Goal: Connect with others: Establish contact or relationships with other users

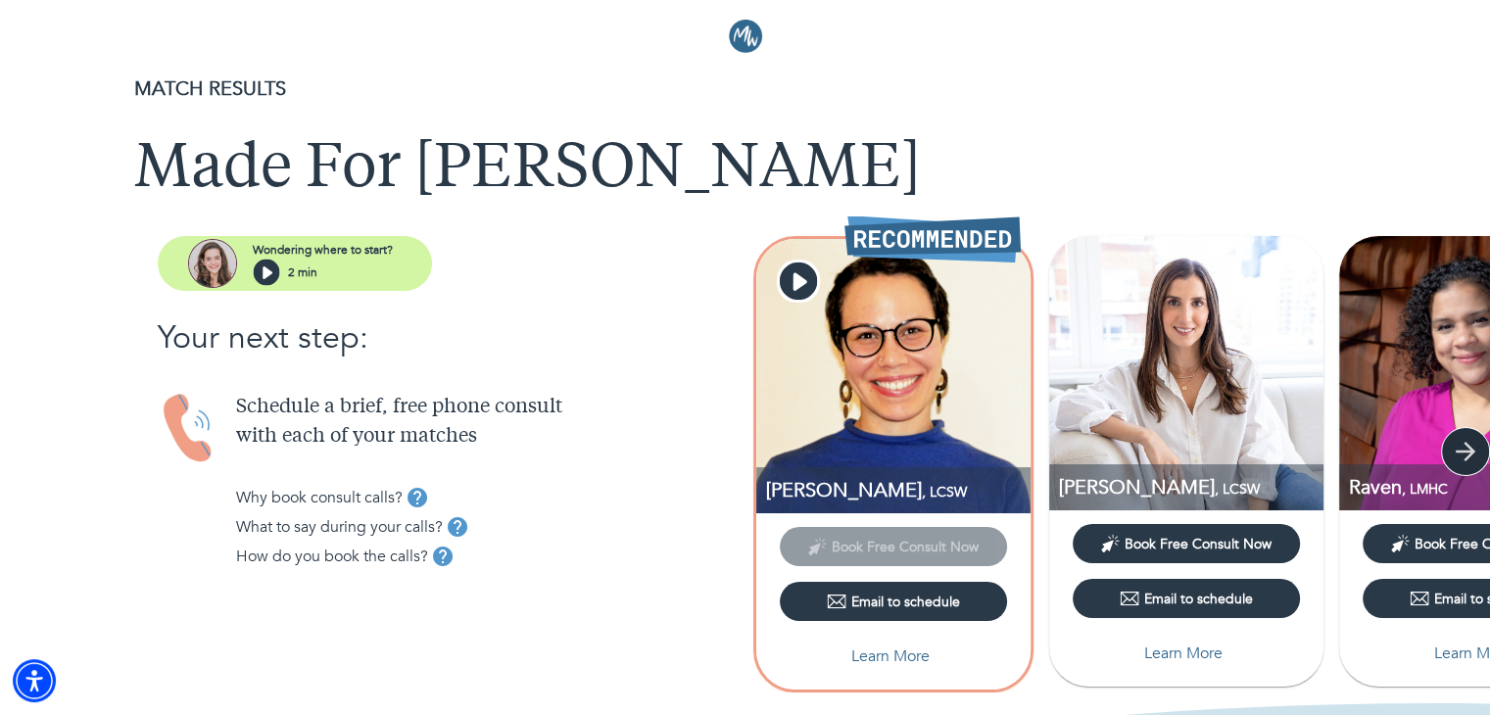
click at [1455, 454] on icon "button" at bounding box center [1465, 451] width 29 height 29
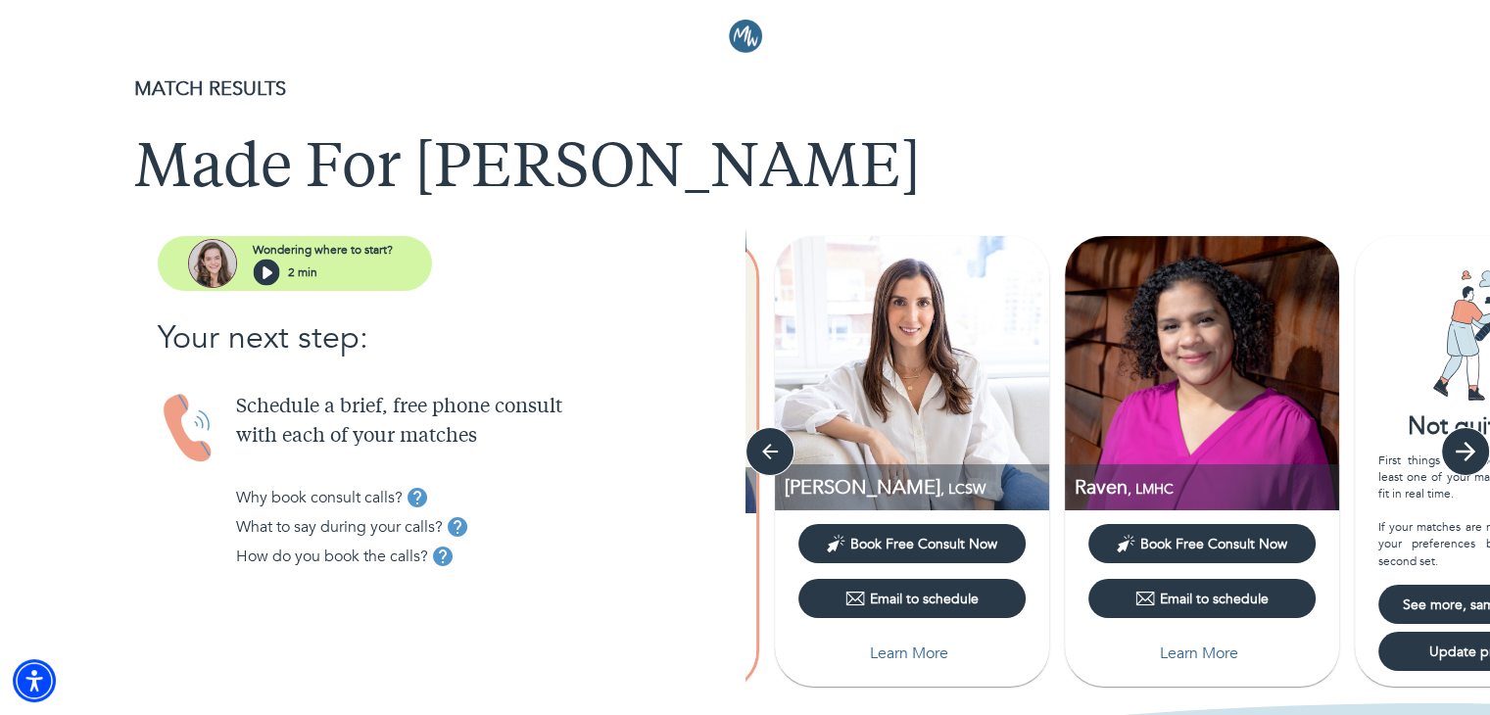
click at [1455, 454] on icon "button" at bounding box center [1465, 451] width 29 height 29
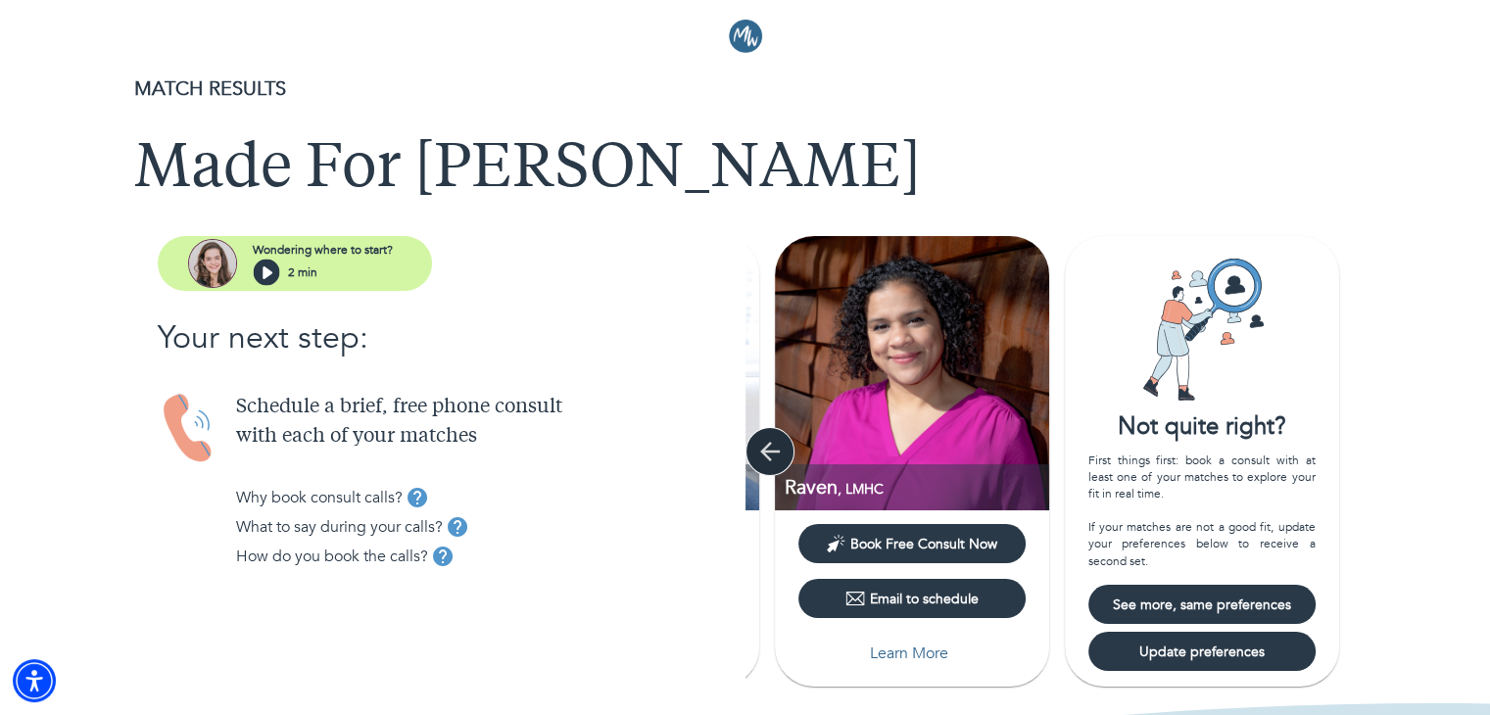
click at [762, 457] on icon "button" at bounding box center [769, 451] width 29 height 29
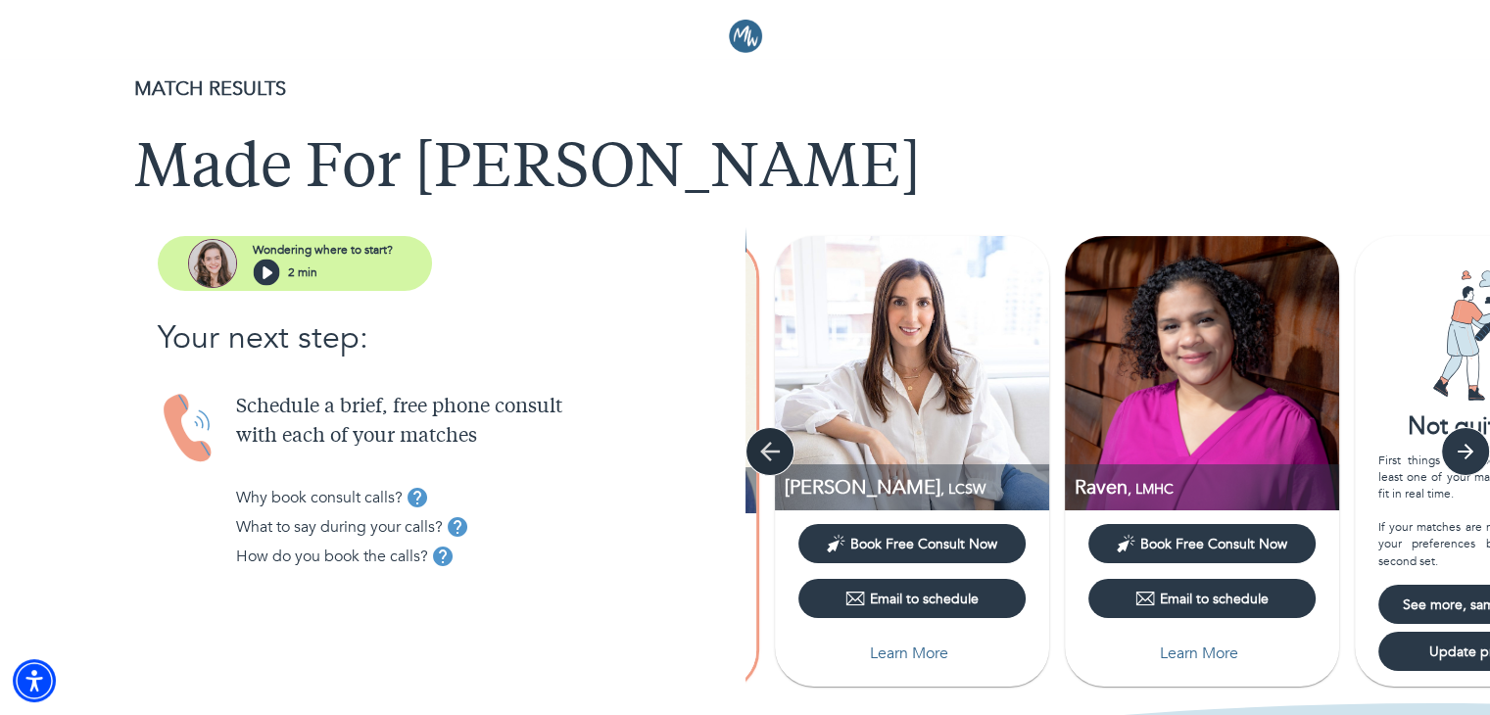
click at [762, 457] on icon "button" at bounding box center [769, 451] width 29 height 29
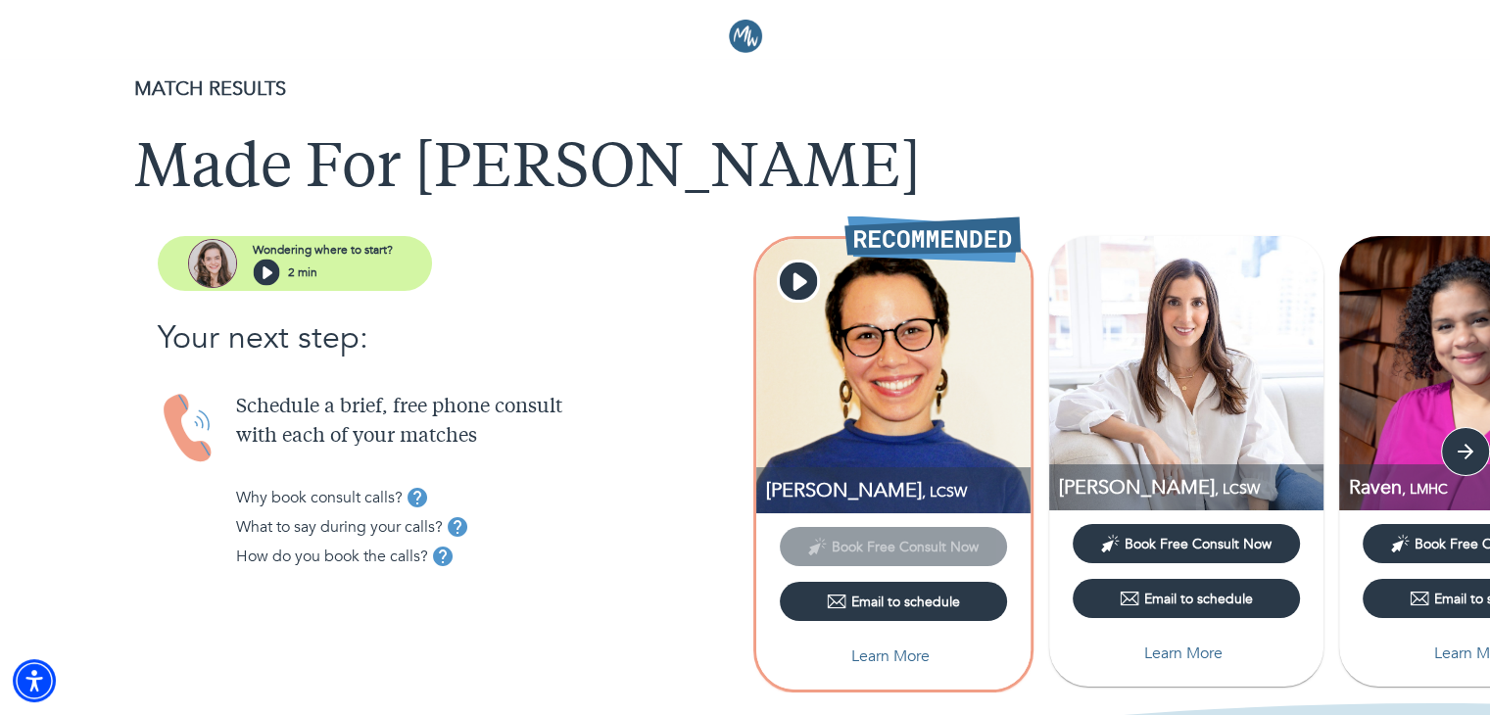
click at [868, 589] on button "Email to schedule" at bounding box center [893, 601] width 227 height 39
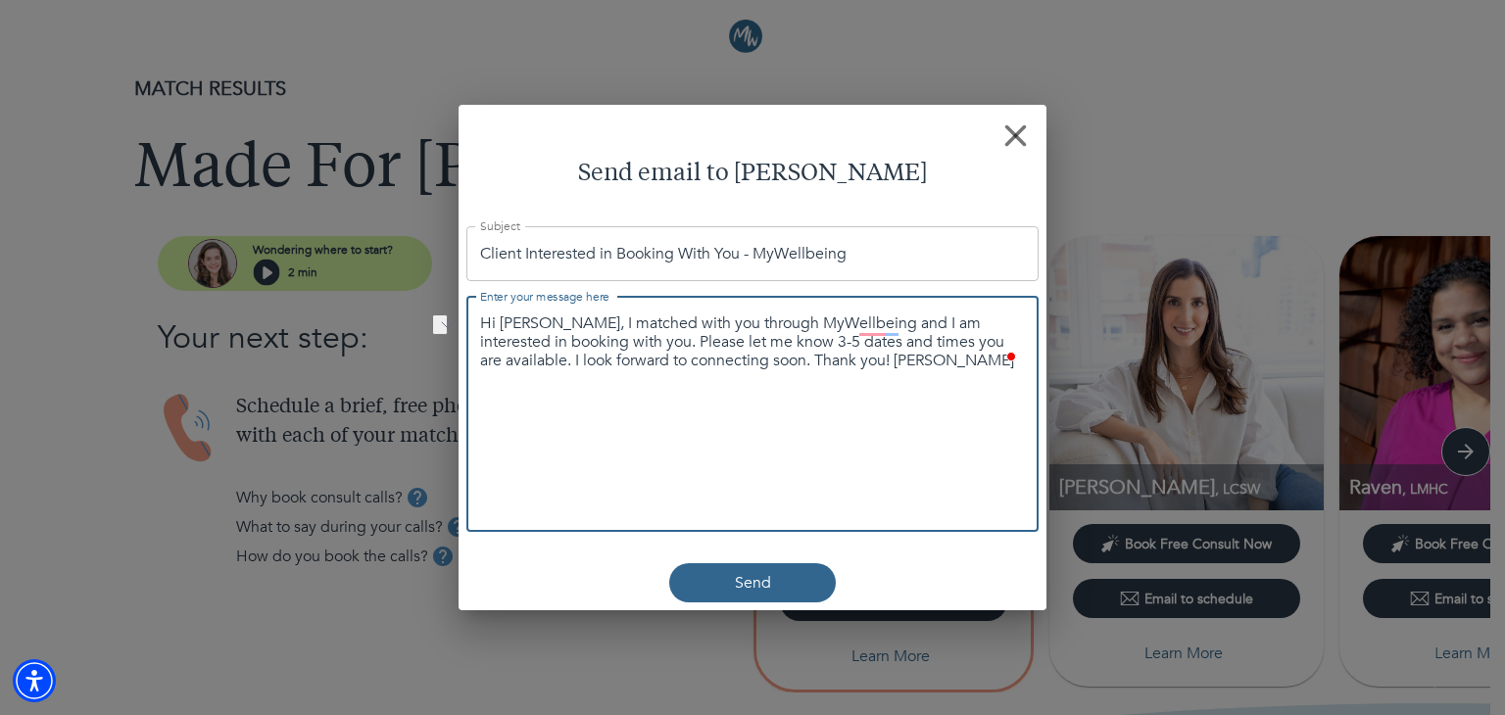
drag, startPoint x: 850, startPoint y: 365, endPoint x: 716, endPoint y: 359, distance: 134.4
click at [716, 359] on textarea "Hi [PERSON_NAME], I matched with you through MyWellbeing and I am interested in…" at bounding box center [752, 342] width 545 height 57
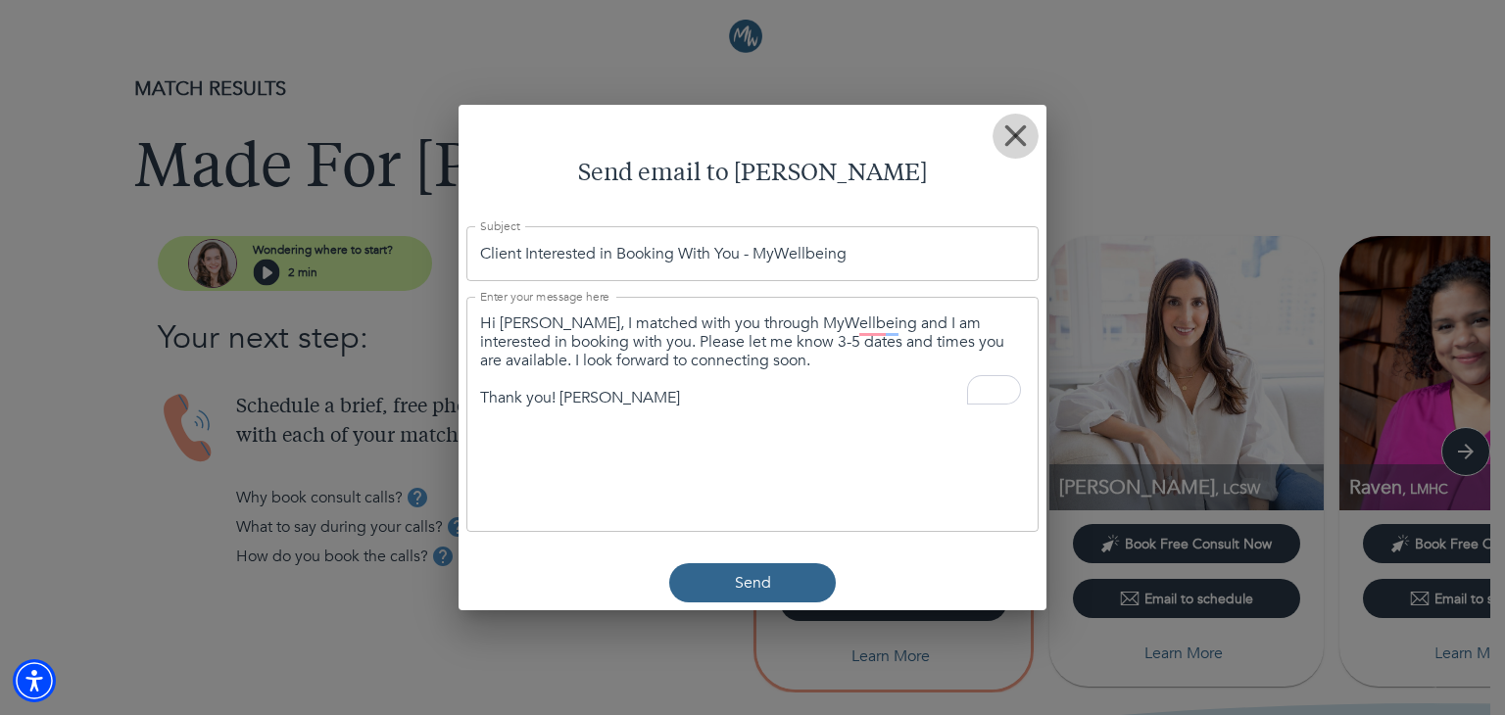
click at [1016, 121] on button "button" at bounding box center [1015, 136] width 46 height 46
type textarea "Hi [PERSON_NAME], I matched with you through MyWellbeing and I am interested in…"
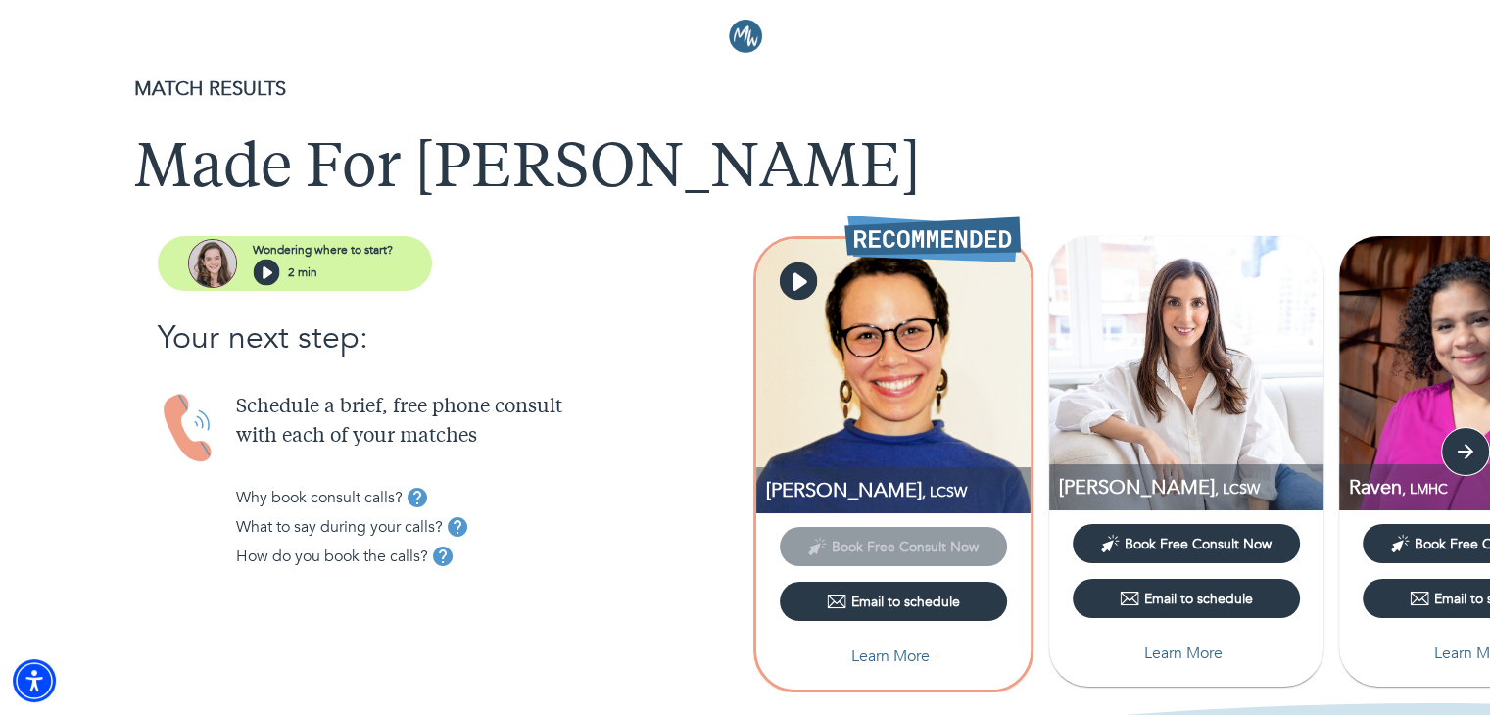
click at [795, 264] on icon "button" at bounding box center [797, 281] width 37 height 37
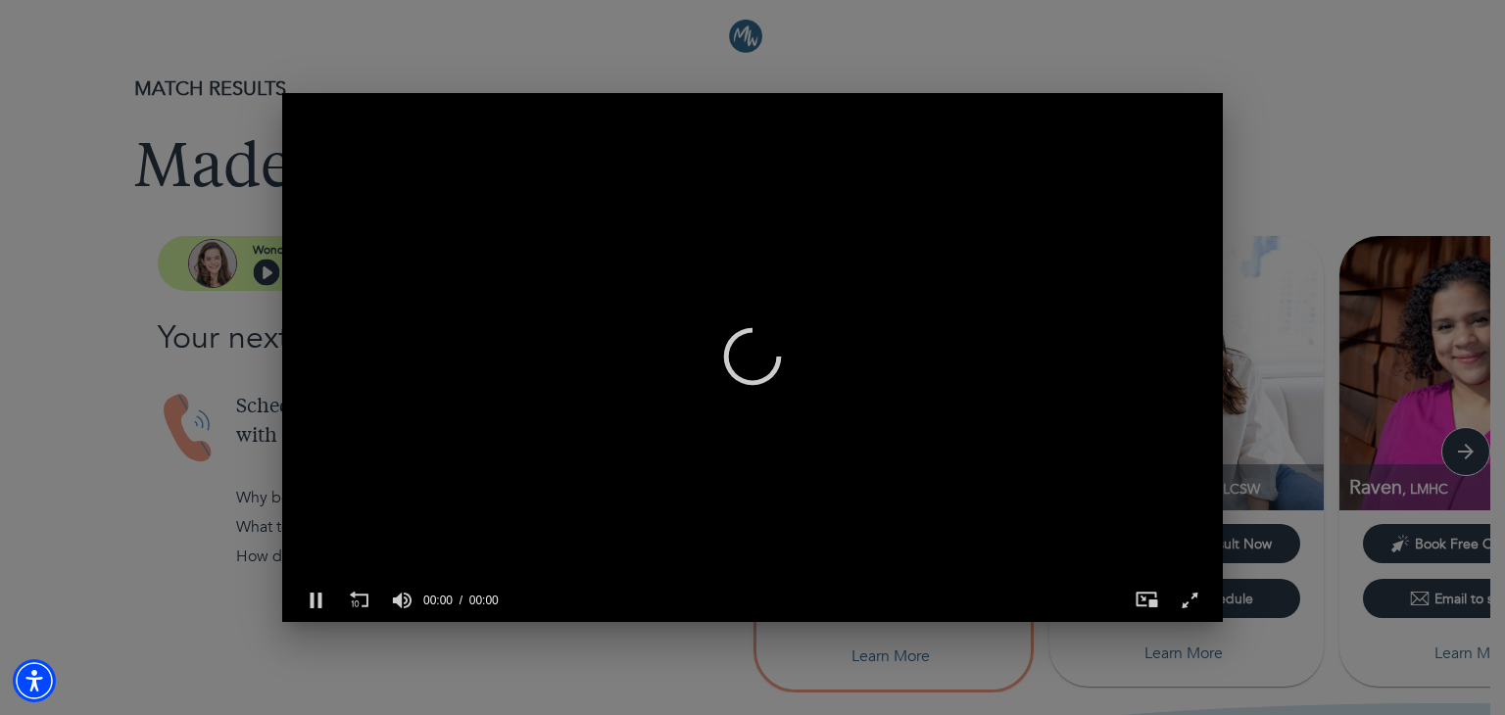
scroll to position [0, 925]
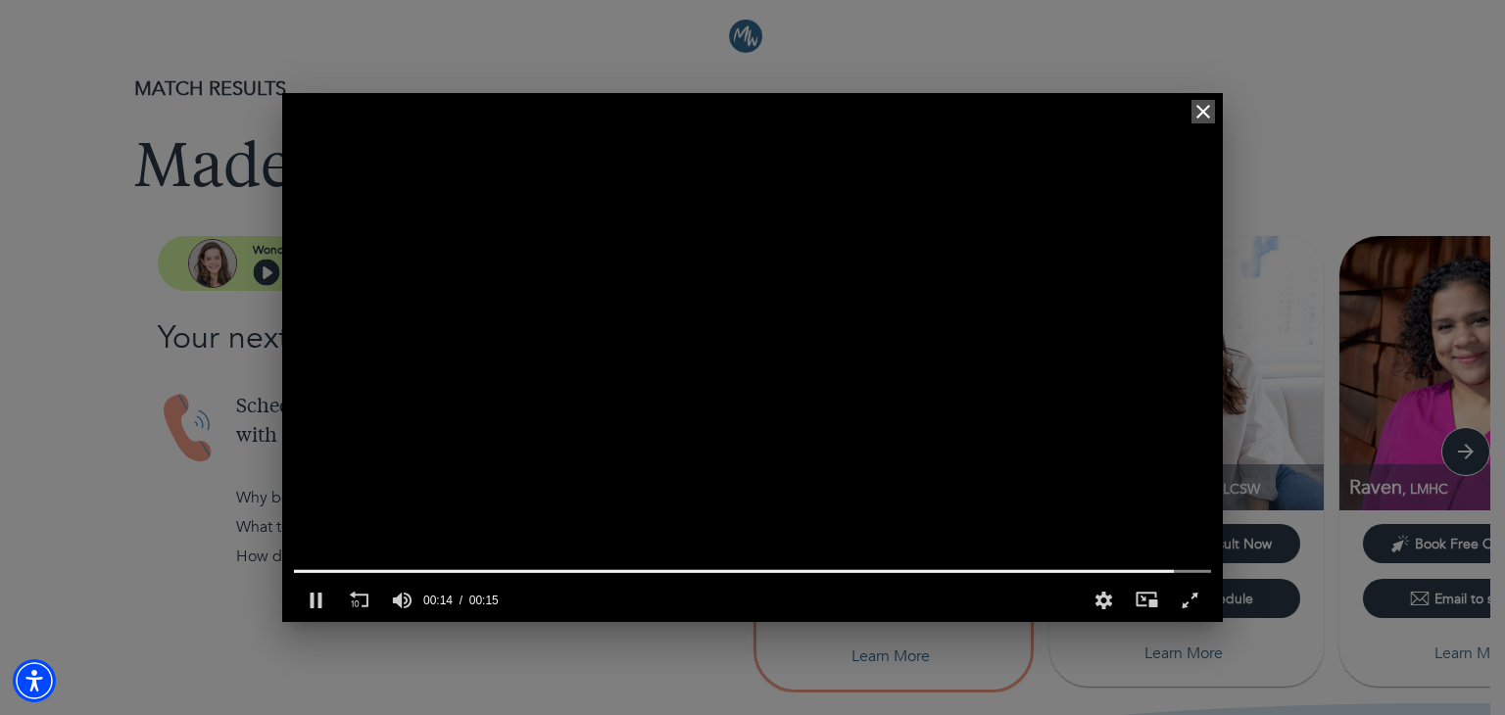
click at [1208, 107] on icon "button" at bounding box center [1203, 112] width 14 height 14
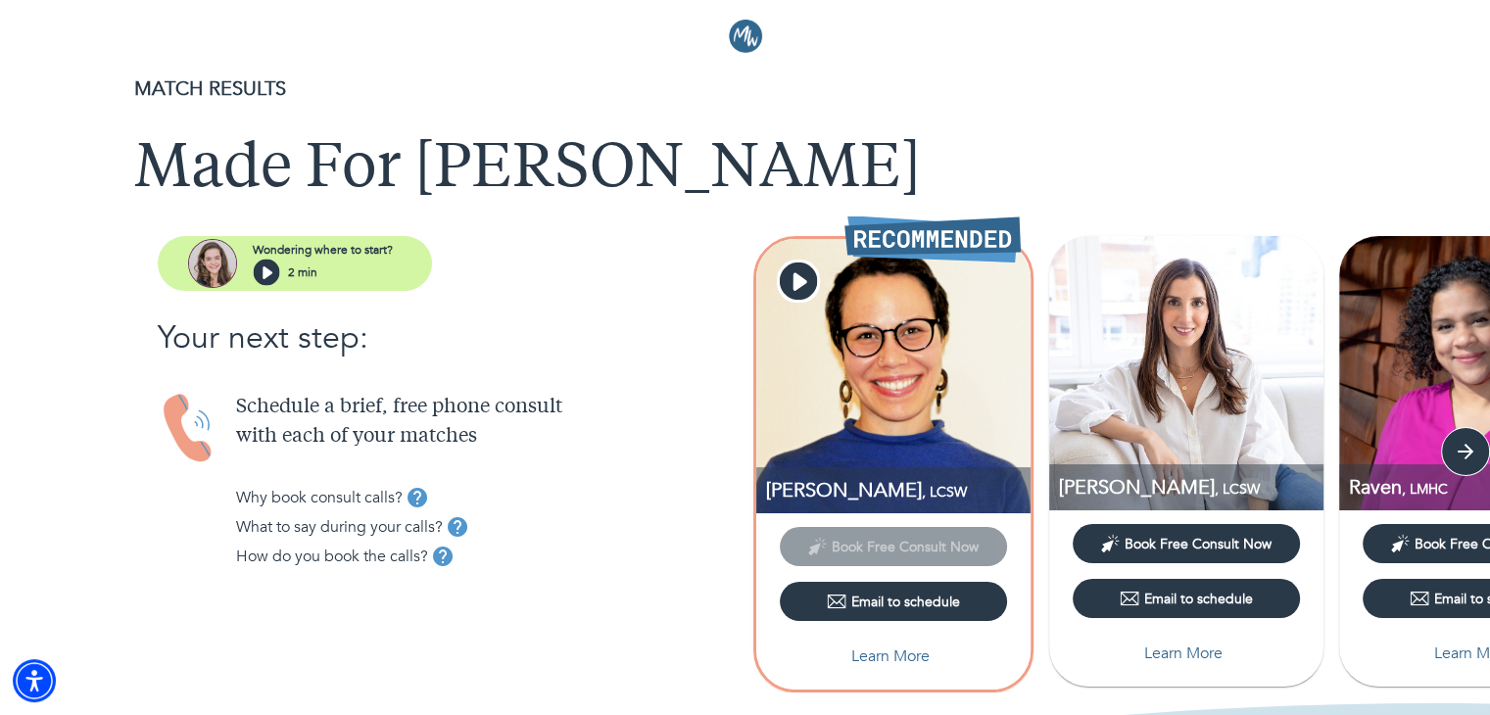
click at [843, 655] on span "Learn More" at bounding box center [894, 657] width 212 height 24
select select "2"
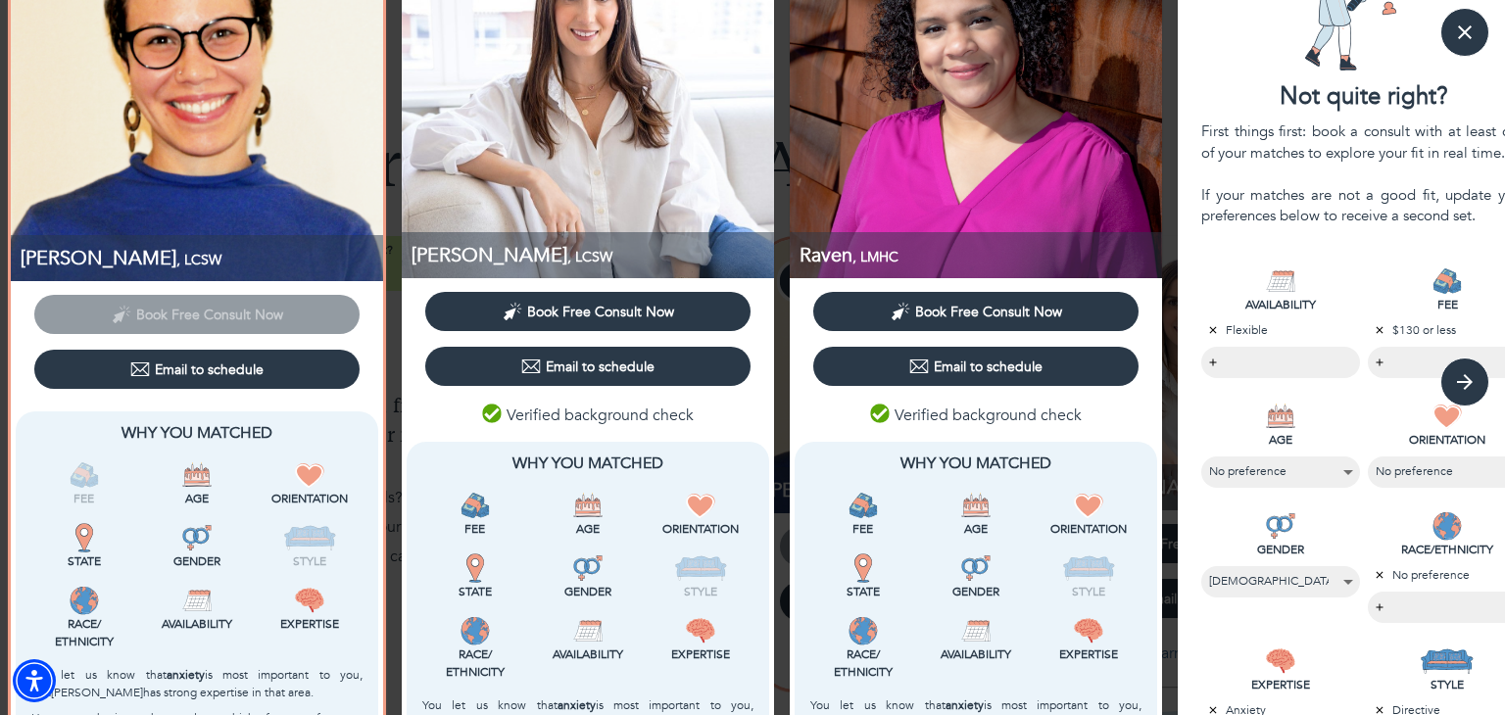
scroll to position [114, 0]
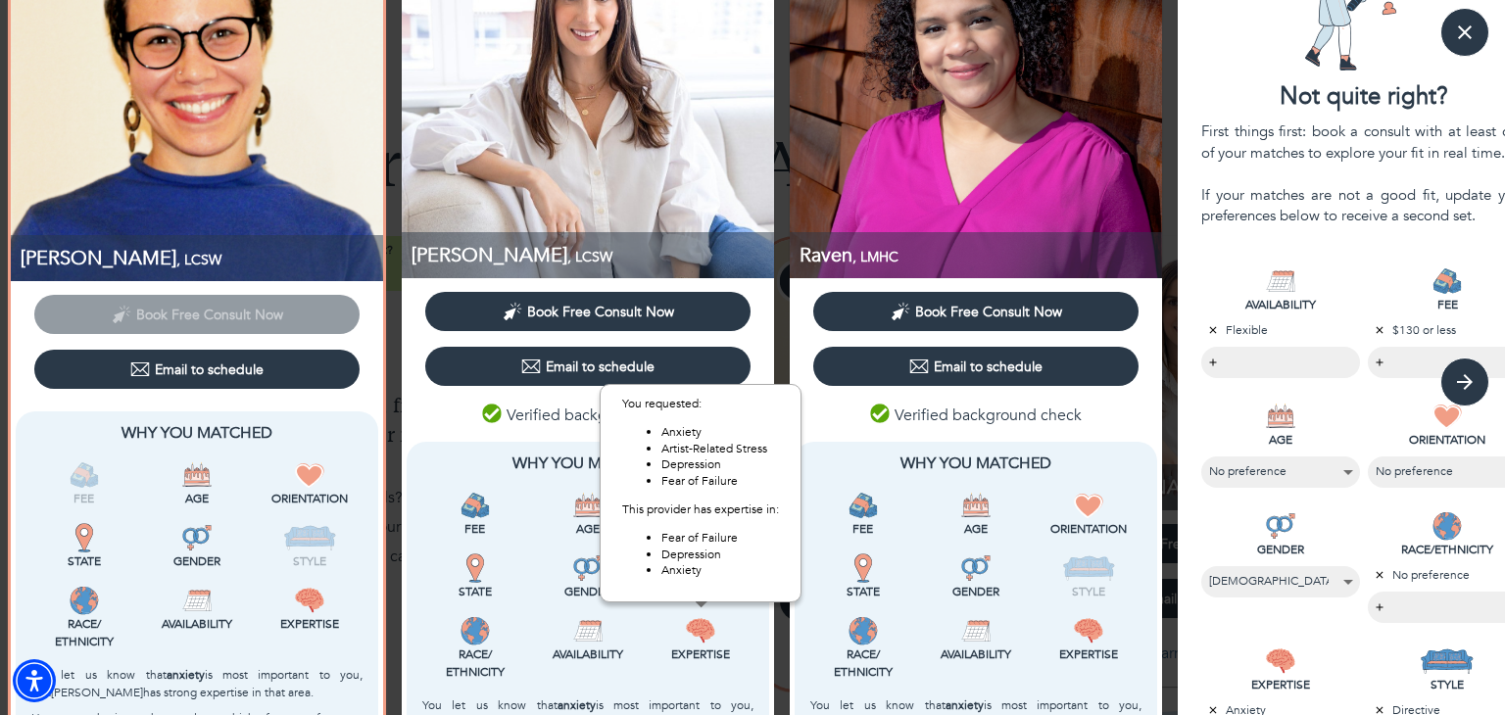
click at [603, 370] on div "You requested: Anxiety Artist-Related Stress Depression Fear of Failure This pr…" at bounding box center [701, 493] width 202 height 246
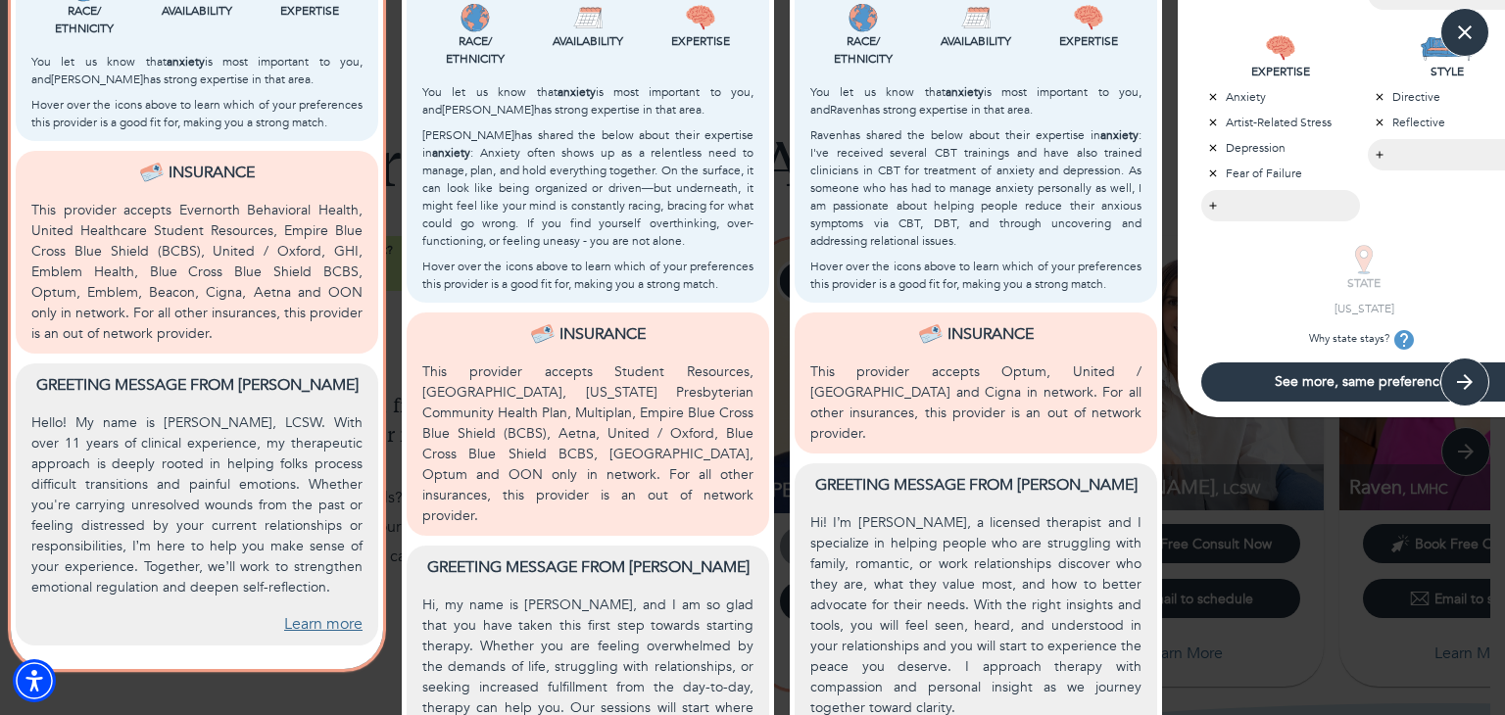
scroll to position [822, 0]
